Goal: Information Seeking & Learning: Learn about a topic

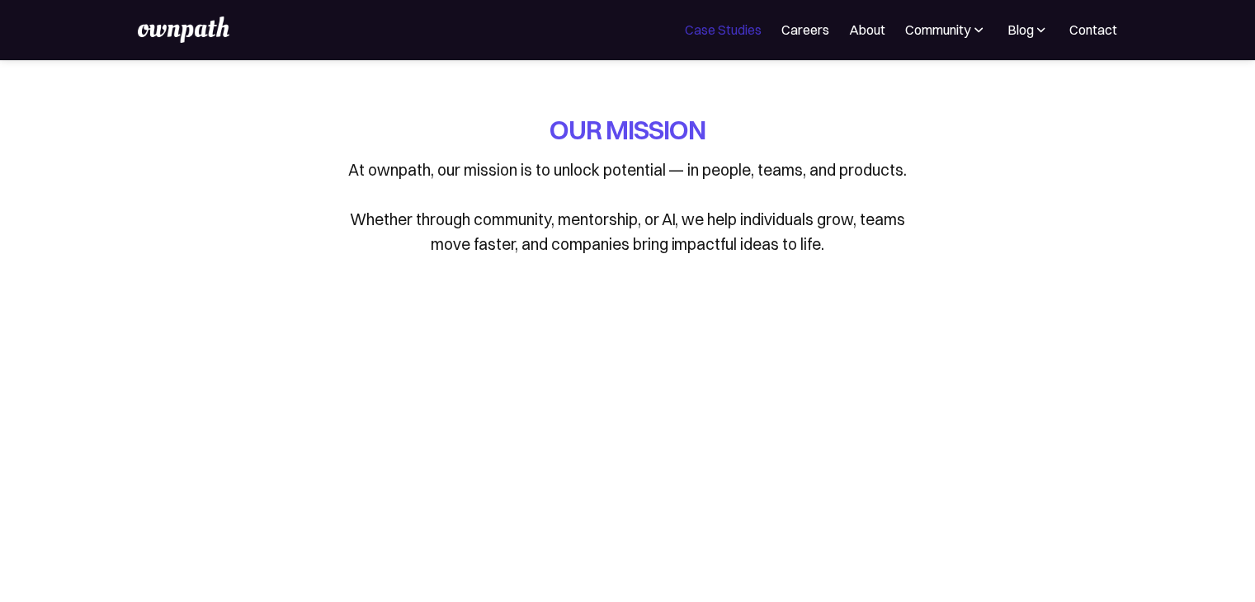
click at [736, 35] on link "Case Studies" at bounding box center [723, 30] width 77 height 20
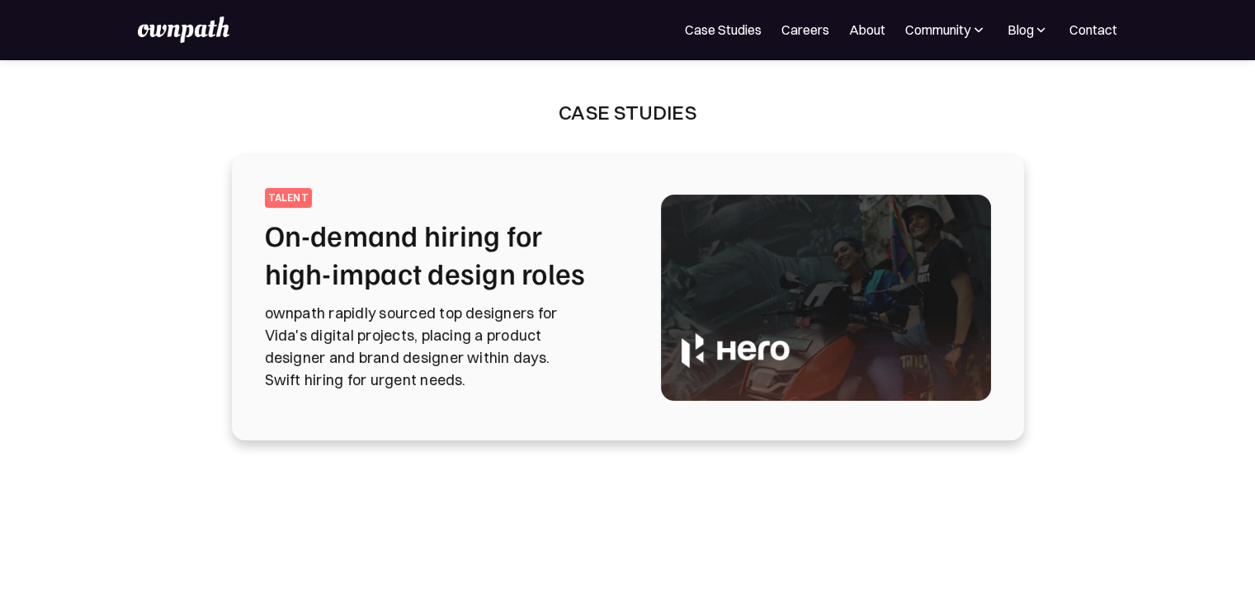
click at [203, 34] on img at bounding box center [183, 30] width 91 height 26
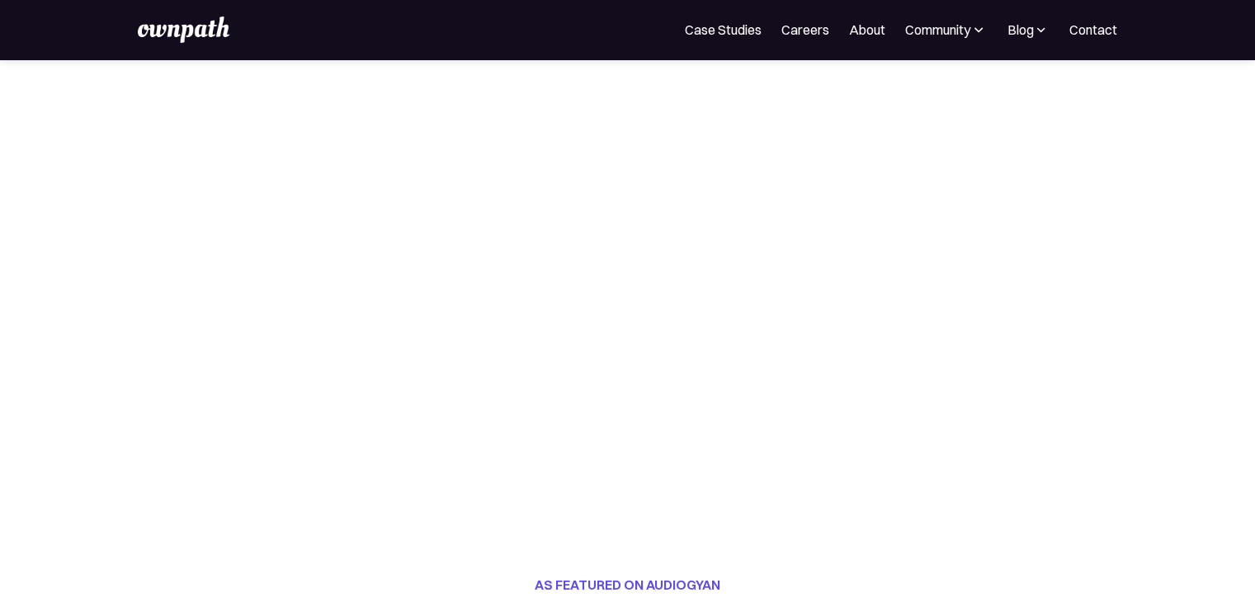
scroll to position [281, 0]
click at [1035, 35] on img at bounding box center [1041, 29] width 16 height 17
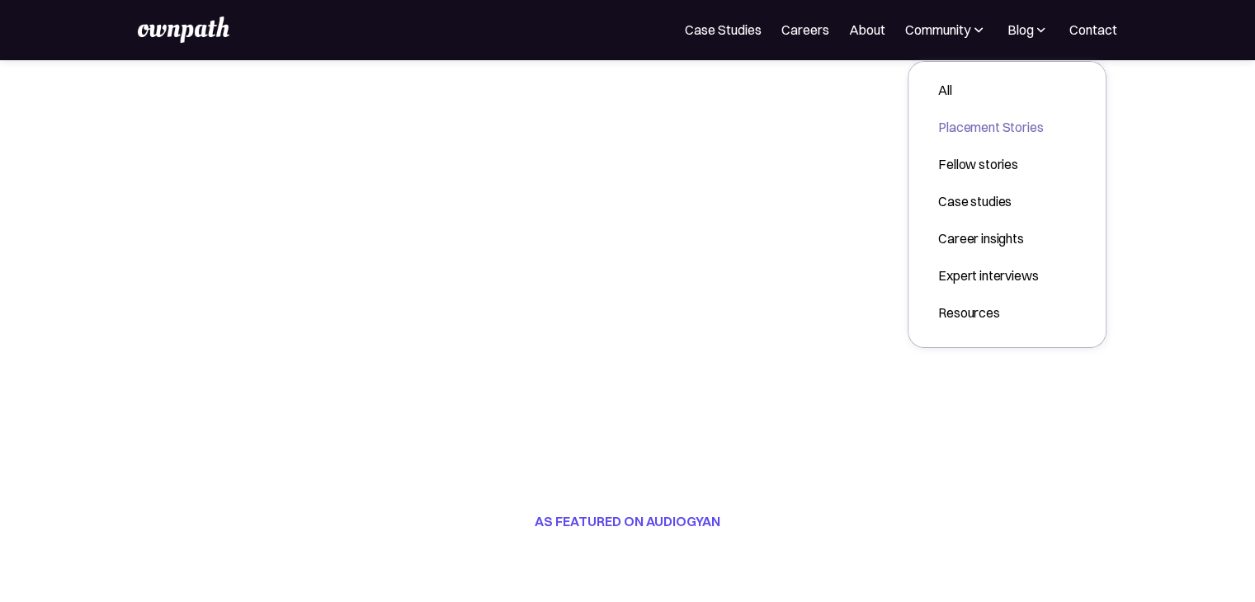
click at [974, 134] on div "Placement Stories" at bounding box center [990, 127] width 105 height 20
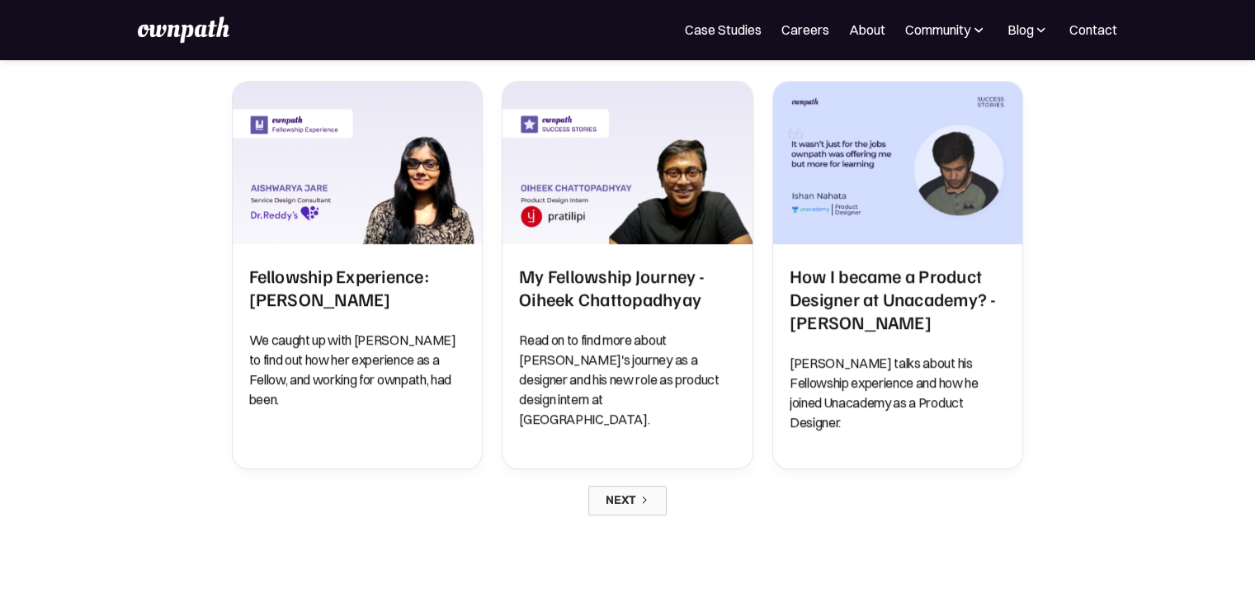
scroll to position [1371, 0]
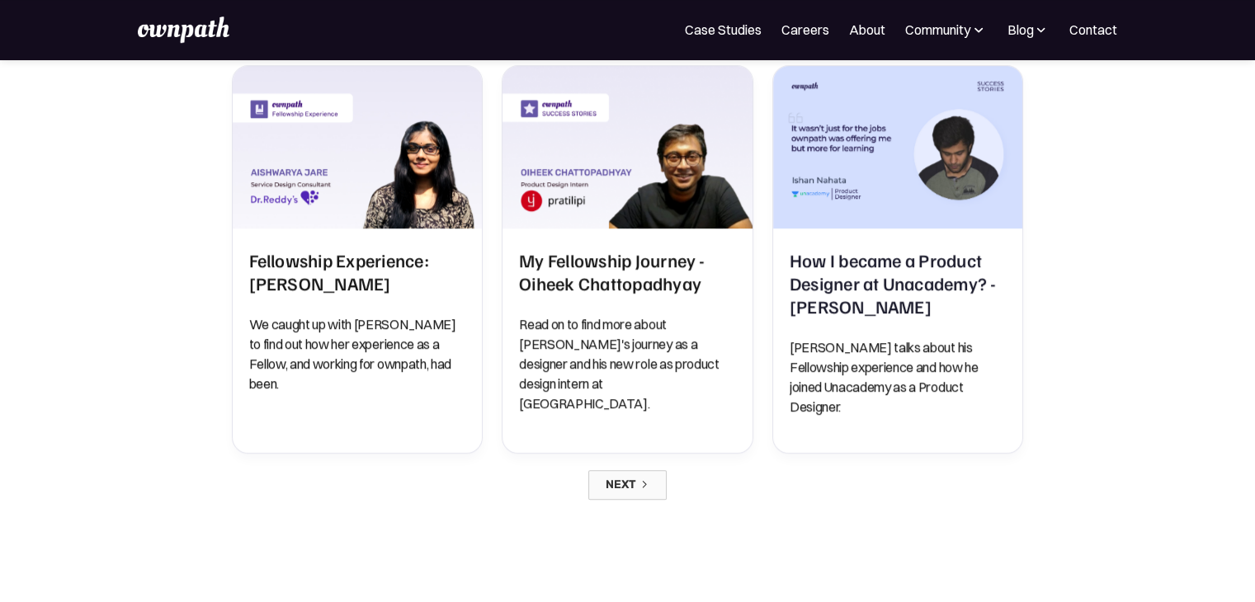
click at [1039, 32] on img at bounding box center [1041, 29] width 16 height 17
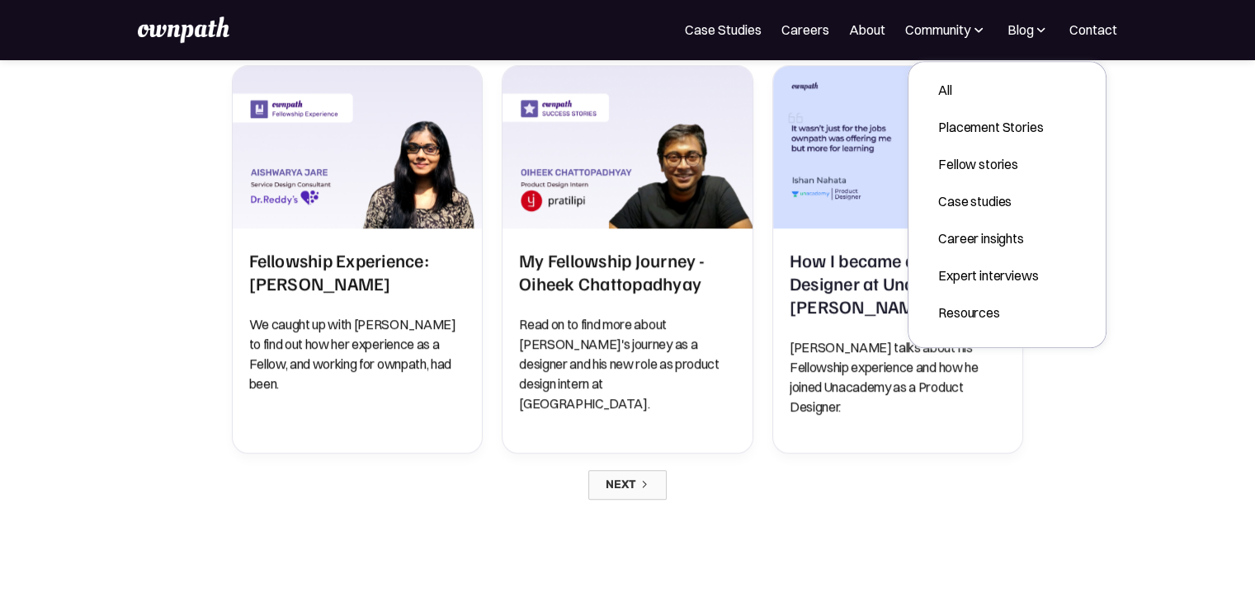
click at [941, 41] on div "For Companies Case Studies Careers About Community Events Resources Design Resi…" at bounding box center [627, 30] width 979 height 26
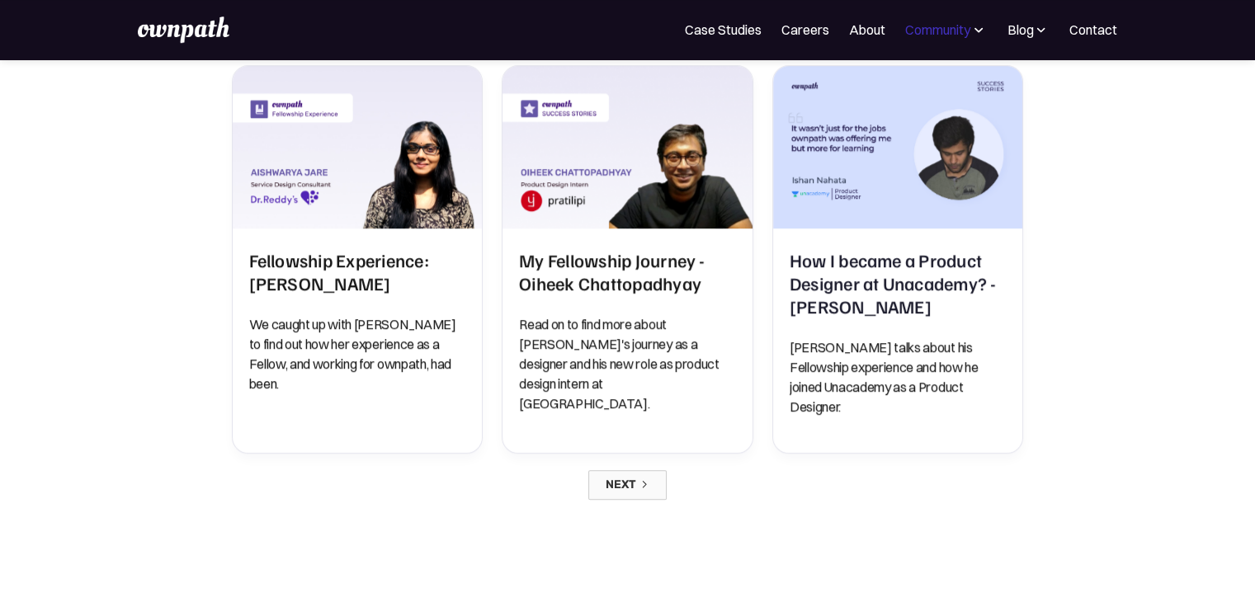
click at [960, 34] on div "Community" at bounding box center [937, 30] width 65 height 20
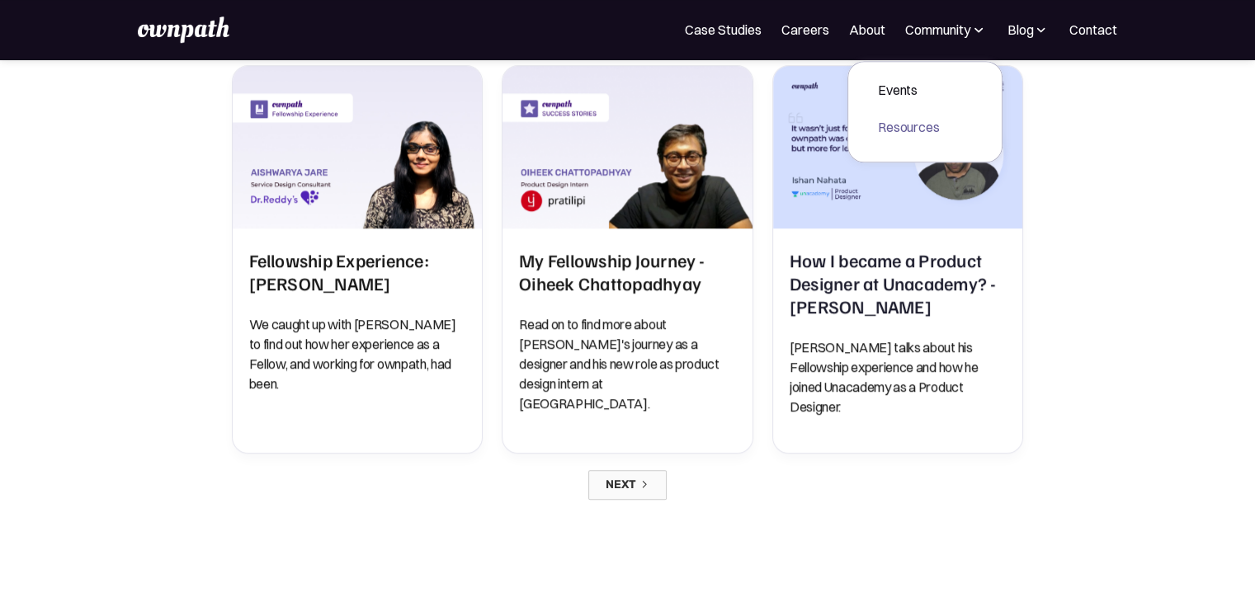
click at [936, 126] on div "Resources" at bounding box center [909, 127] width 62 height 20
